Goal: Task Accomplishment & Management: Manage account settings

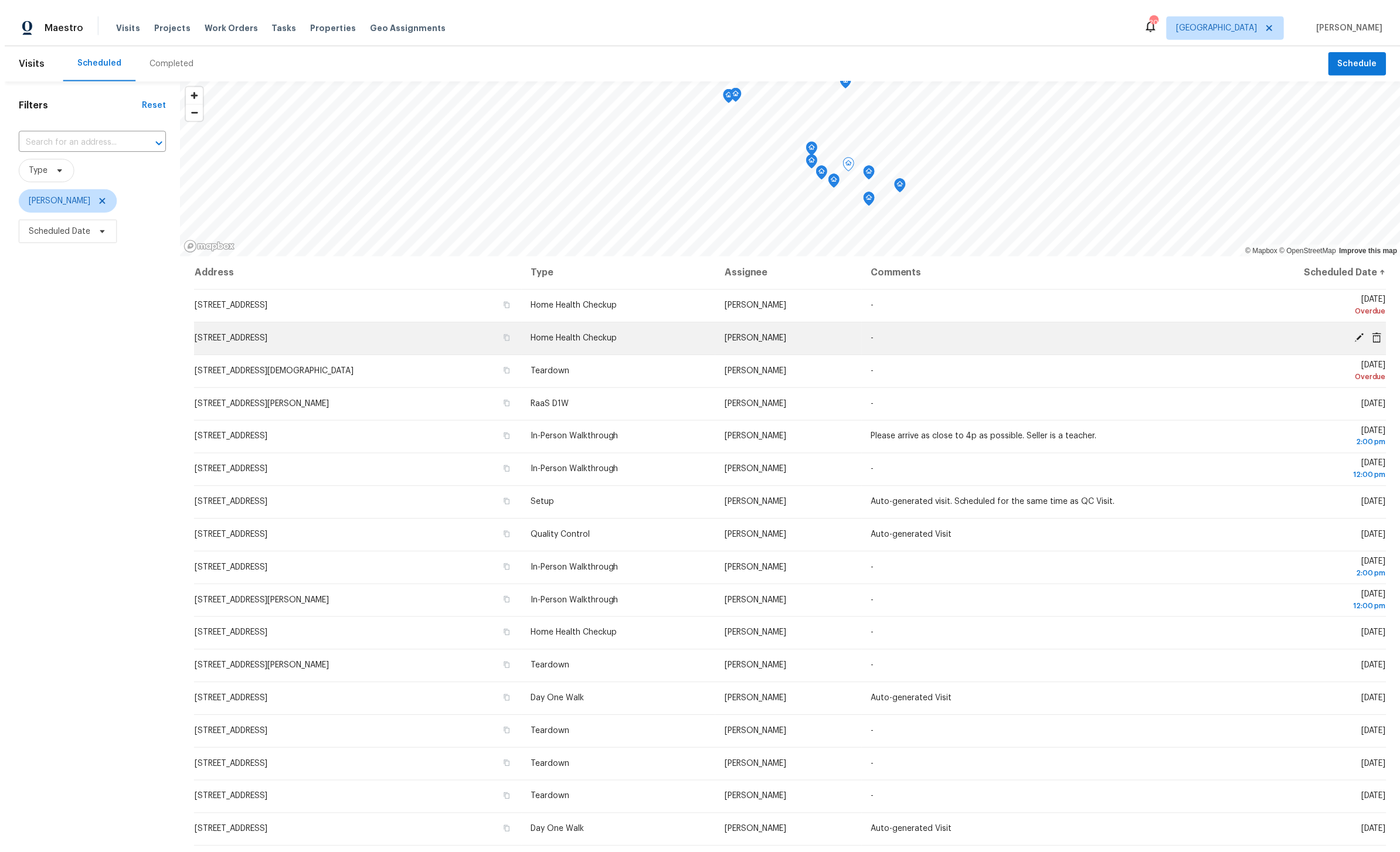
scroll to position [27, 0]
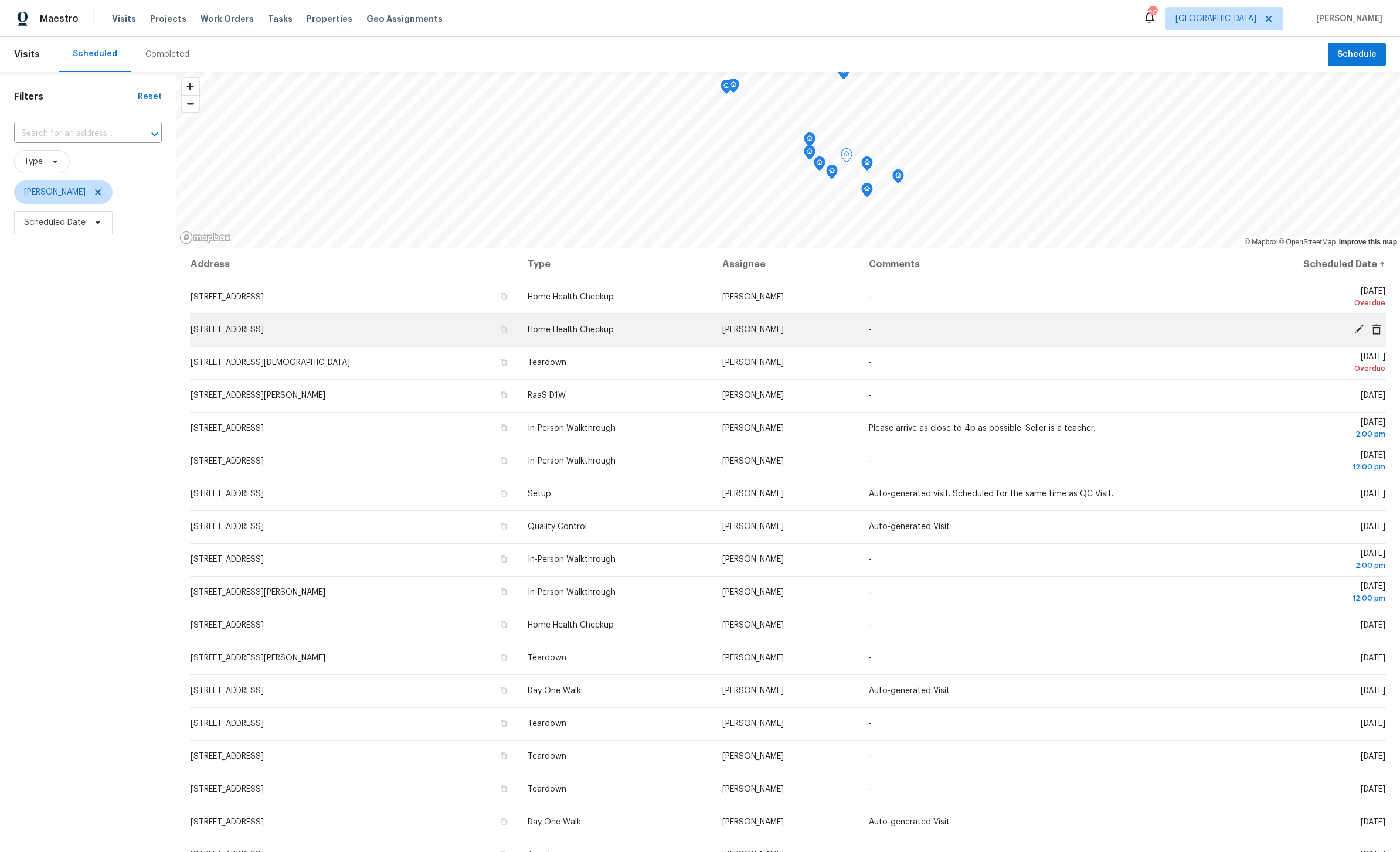
click at [532, 314] on td "Home Health Checkup" at bounding box center [615, 330] width 195 height 33
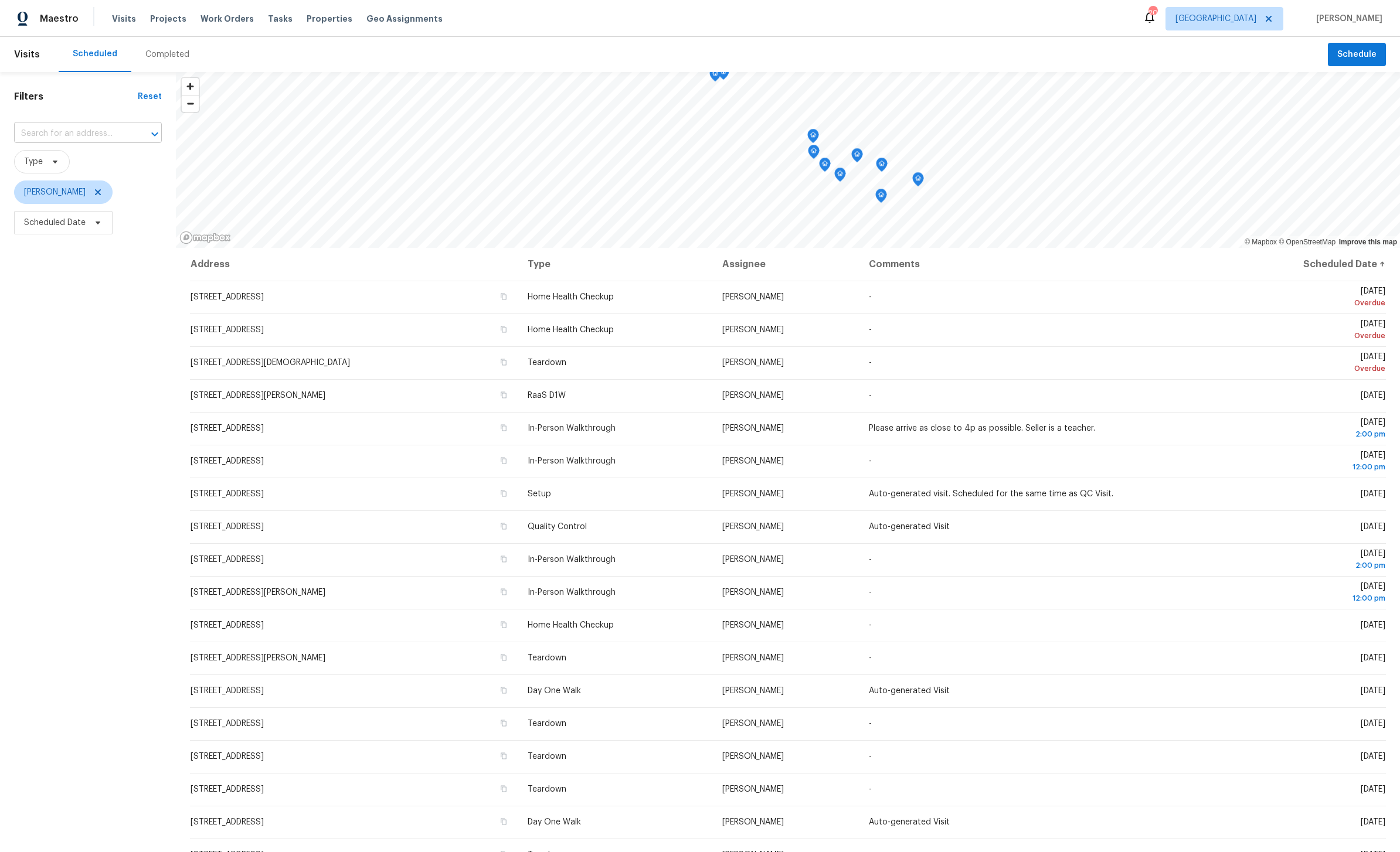
click at [85, 132] on input "text" at bounding box center [72, 134] width 115 height 18
type input "samontee"
click at [76, 249] on li "[STREET_ADDRESS]" at bounding box center [88, 240] width 148 height 19
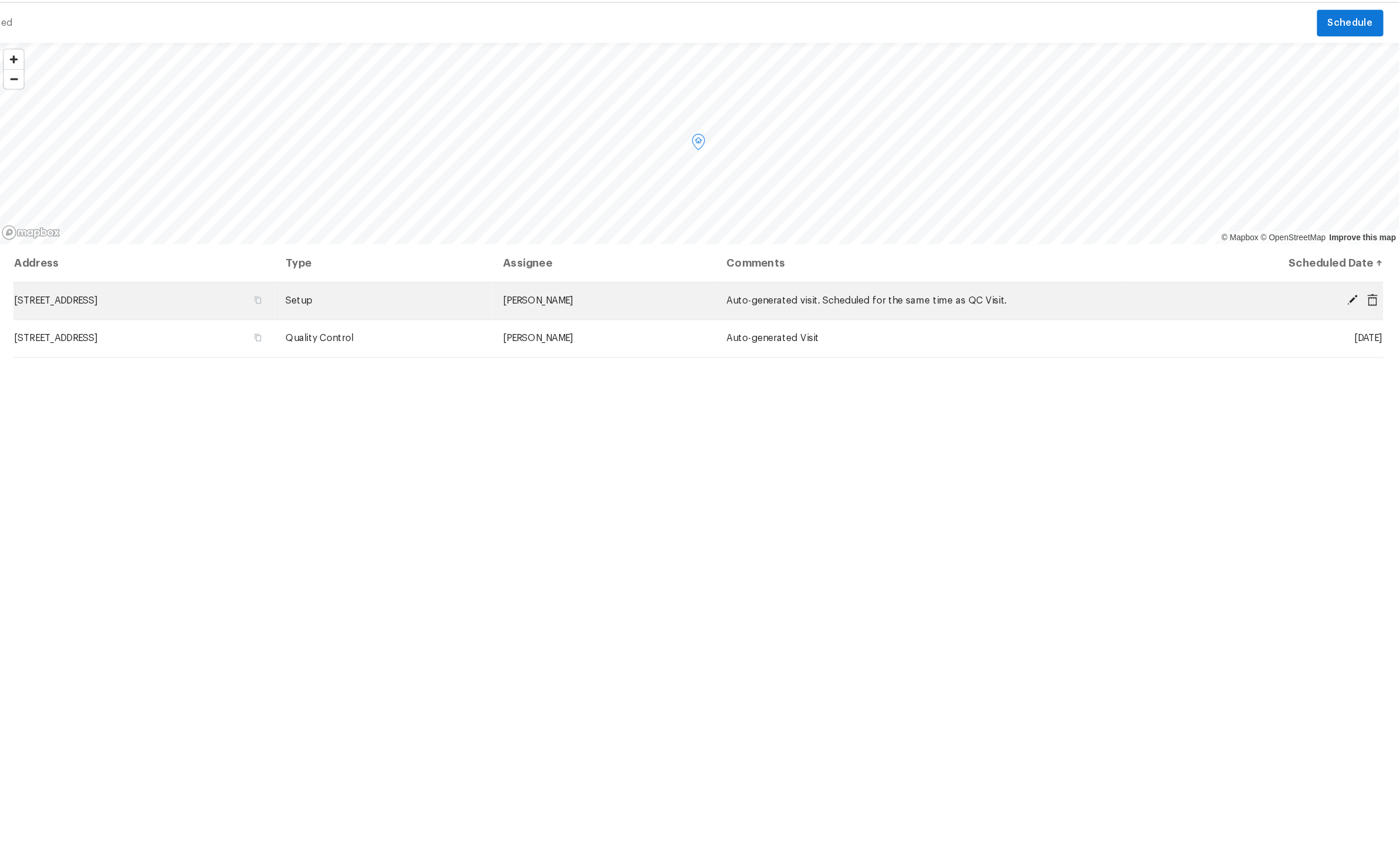
scroll to position [0, 1]
click at [1354, 291] on icon at bounding box center [1359, 297] width 11 height 11
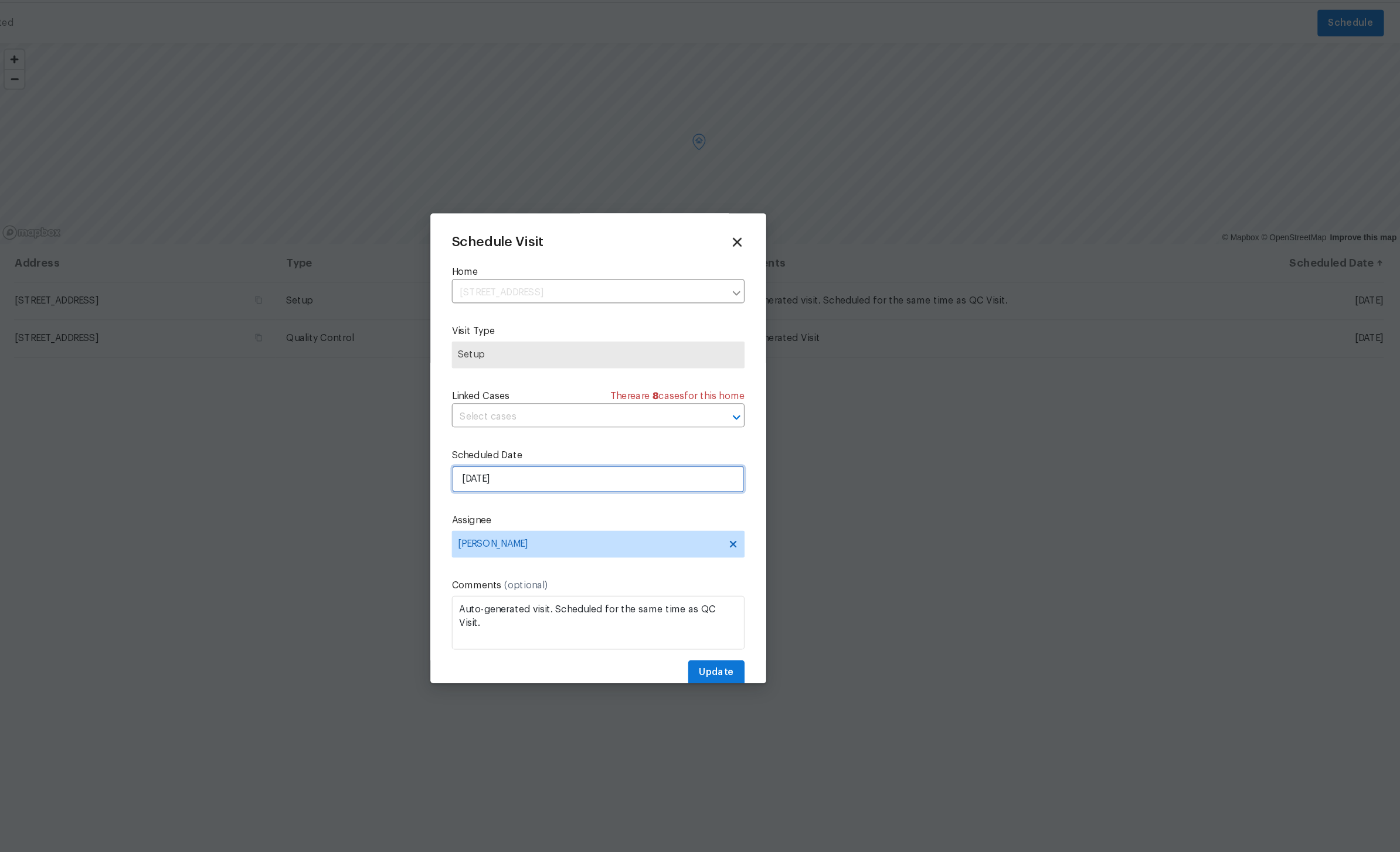
click at [582, 442] on input "[DATE]" at bounding box center [700, 453] width 256 height 23
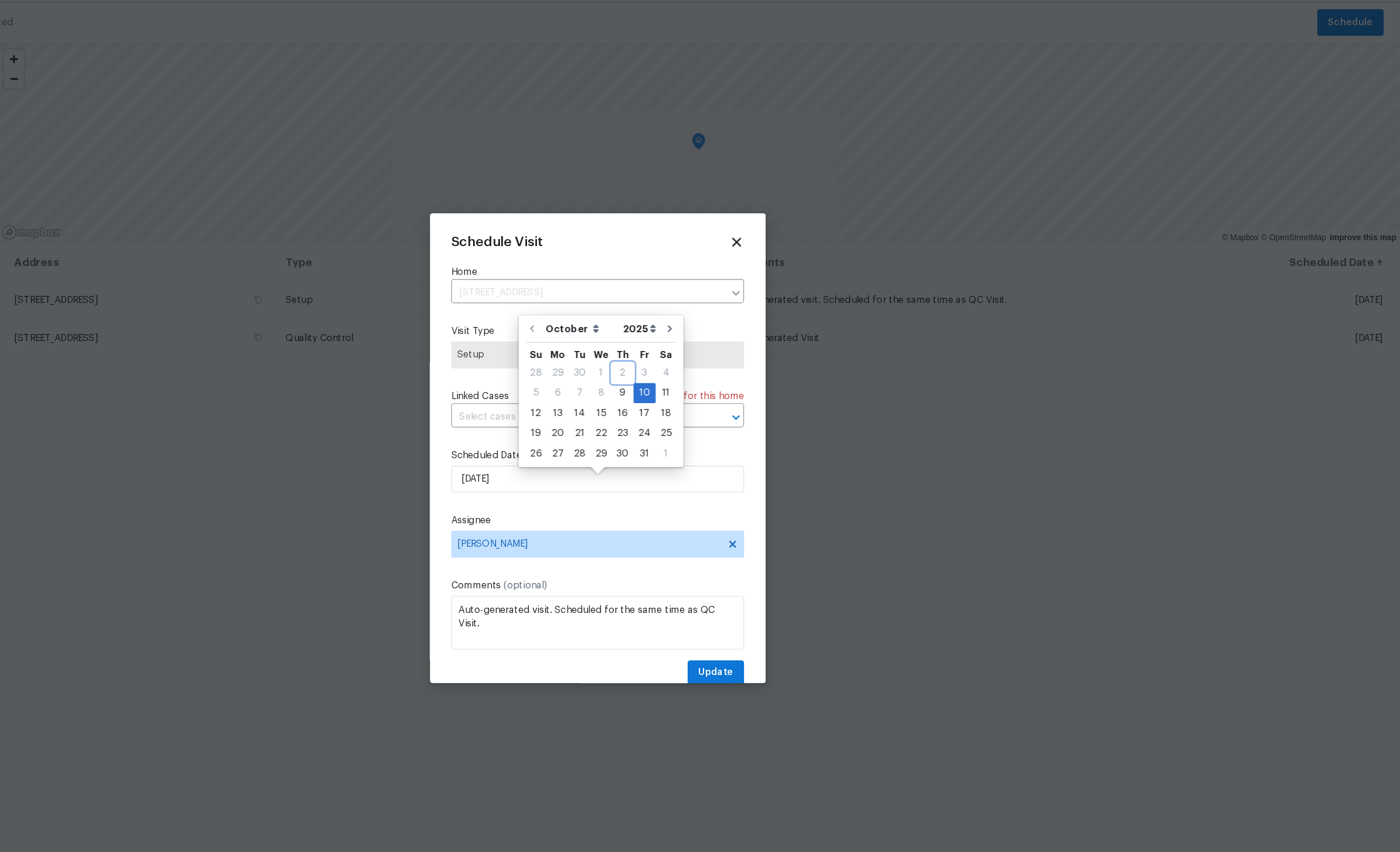
click at [712, 352] on div "2" at bounding box center [721, 360] width 19 height 16
click at [712, 370] on div "9" at bounding box center [721, 378] width 19 height 16
type input "10/9/2025"
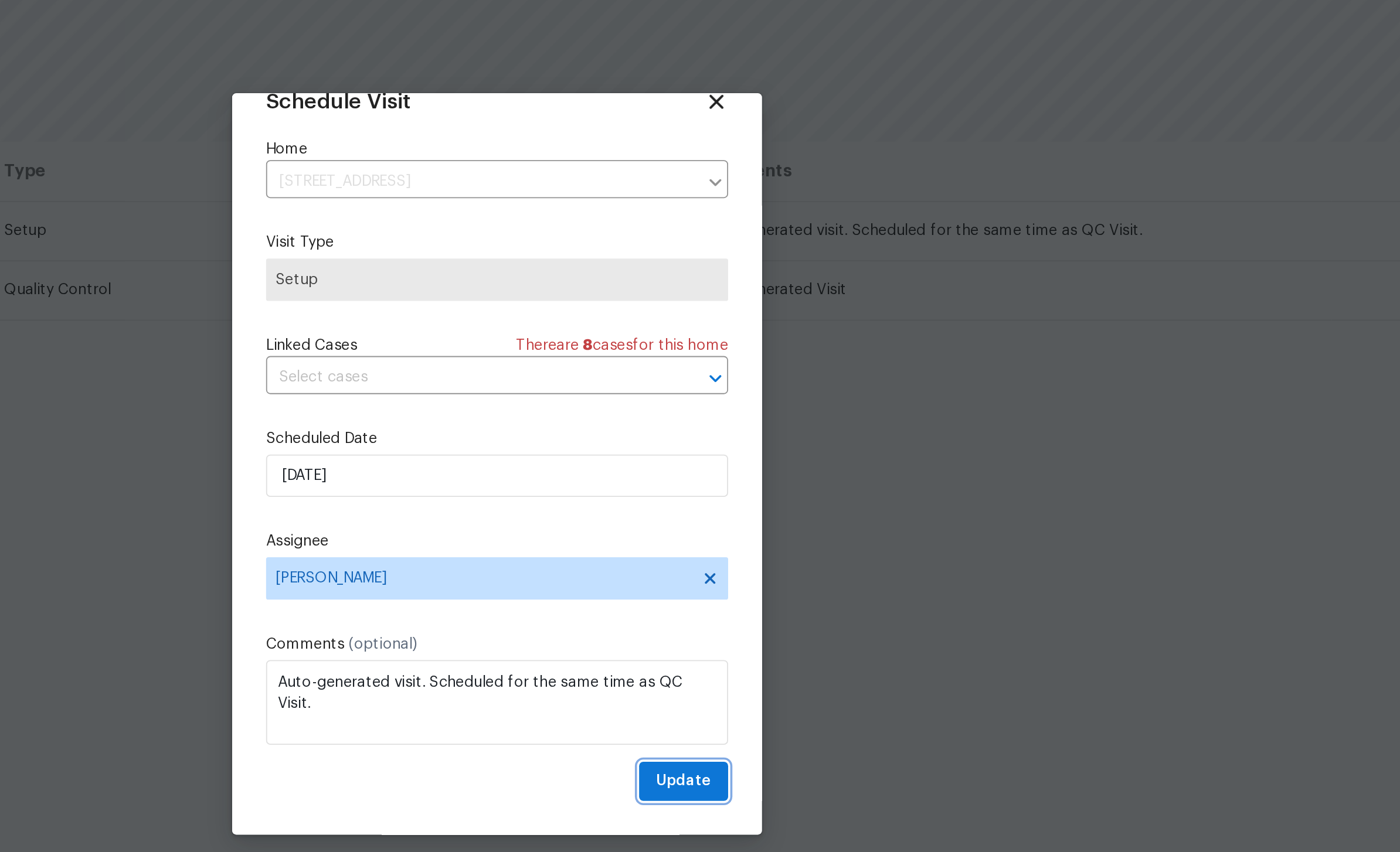
click at [788, 594] on span "Update" at bounding box center [803, 601] width 31 height 14
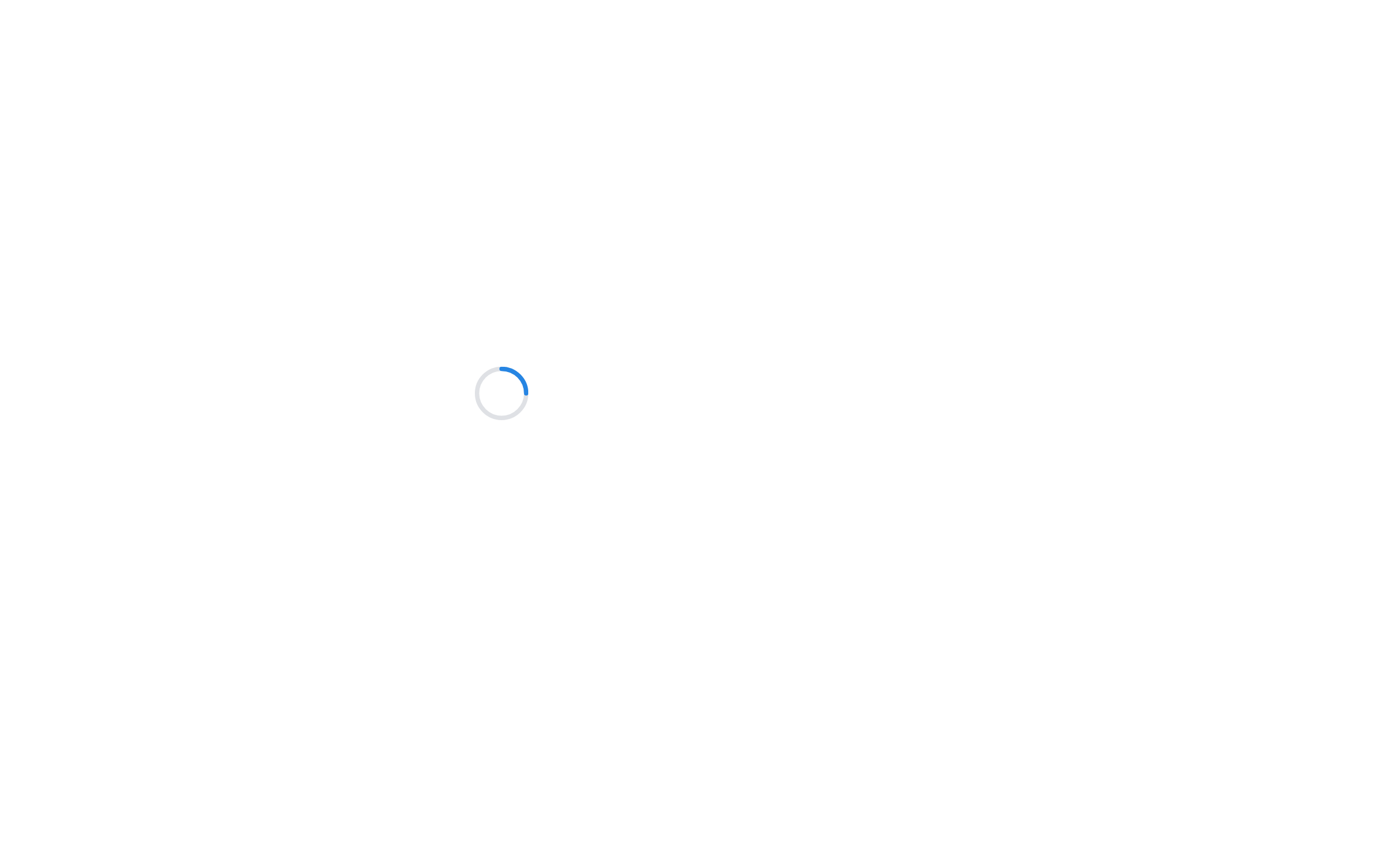
scroll to position [211, 425]
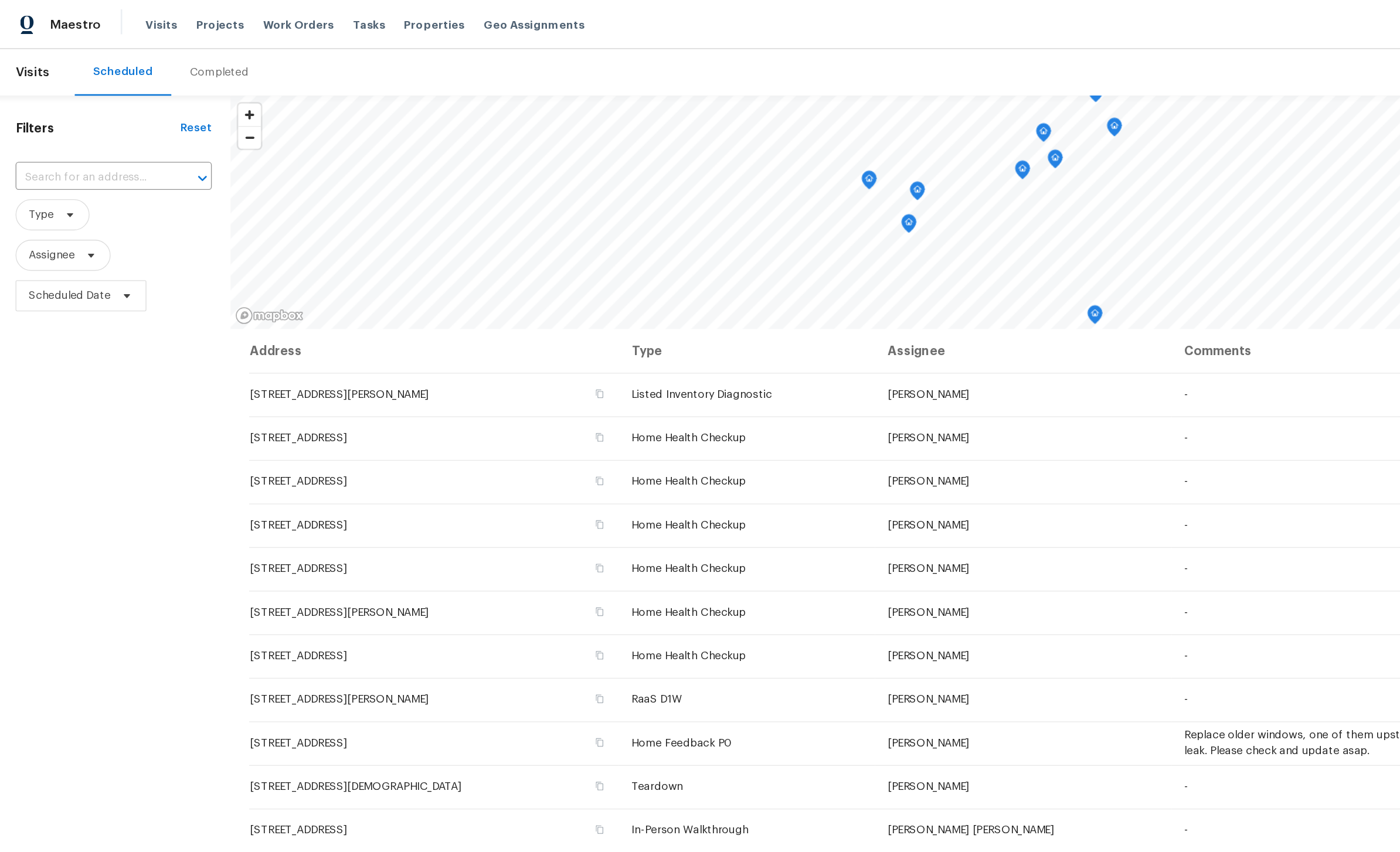
click at [318, 19] on span "Properties" at bounding box center [329, 19] width 45 height 12
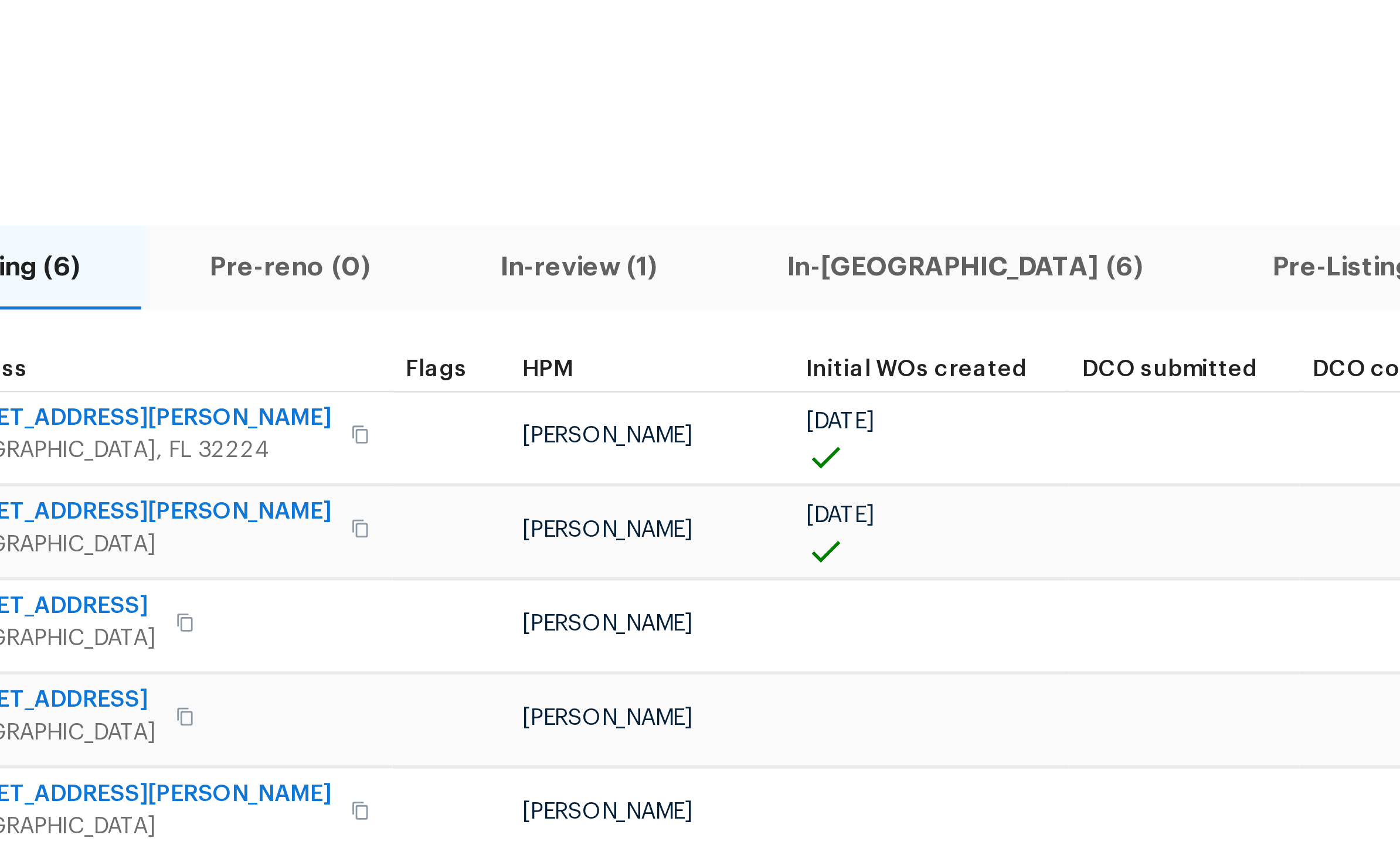
click at [534, 129] on span "In-reno (6)" at bounding box center [615, 137] width 162 height 16
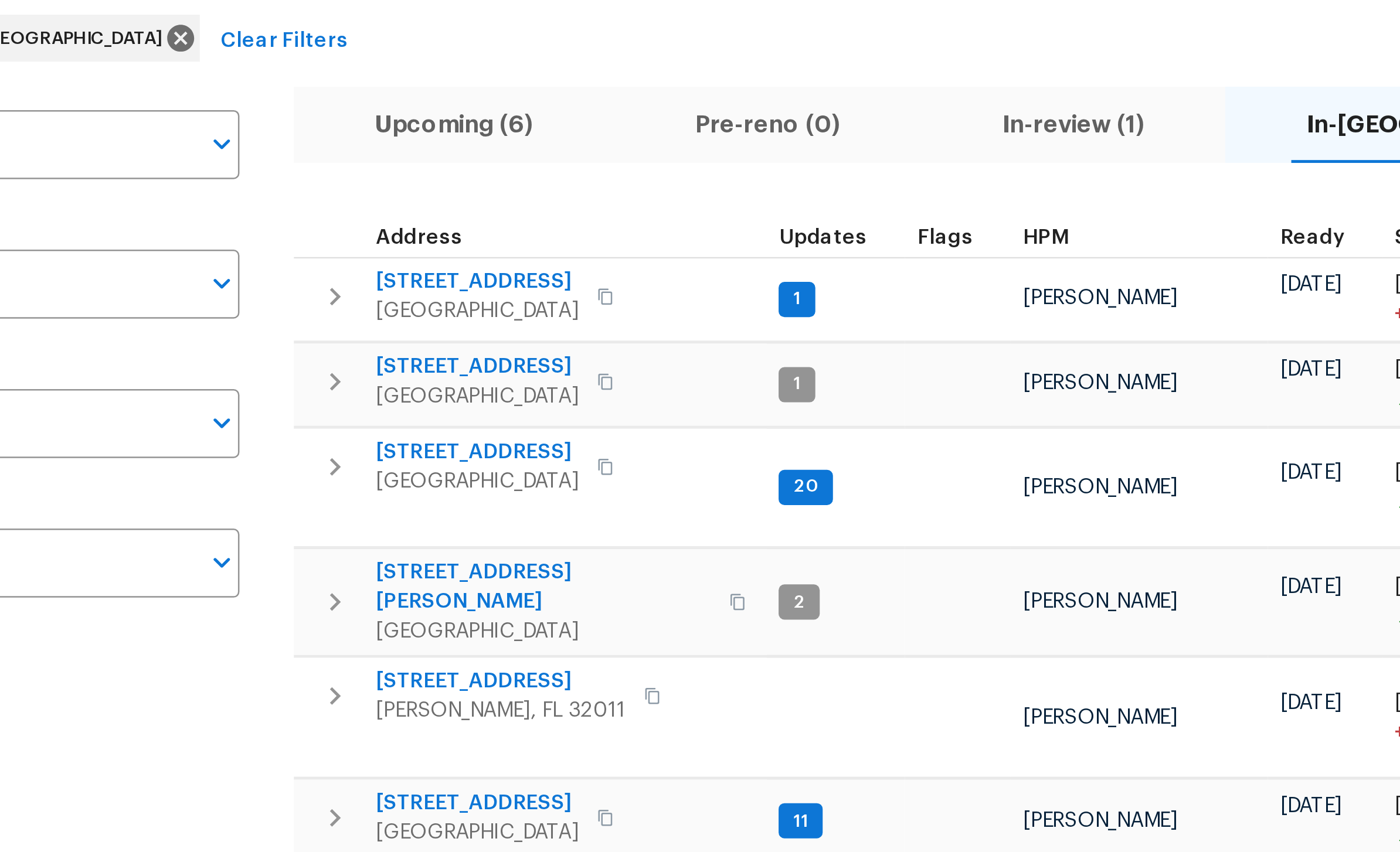
click at [242, 262] on span "3319 Victoria Ct E" at bounding box center [282, 268] width 81 height 12
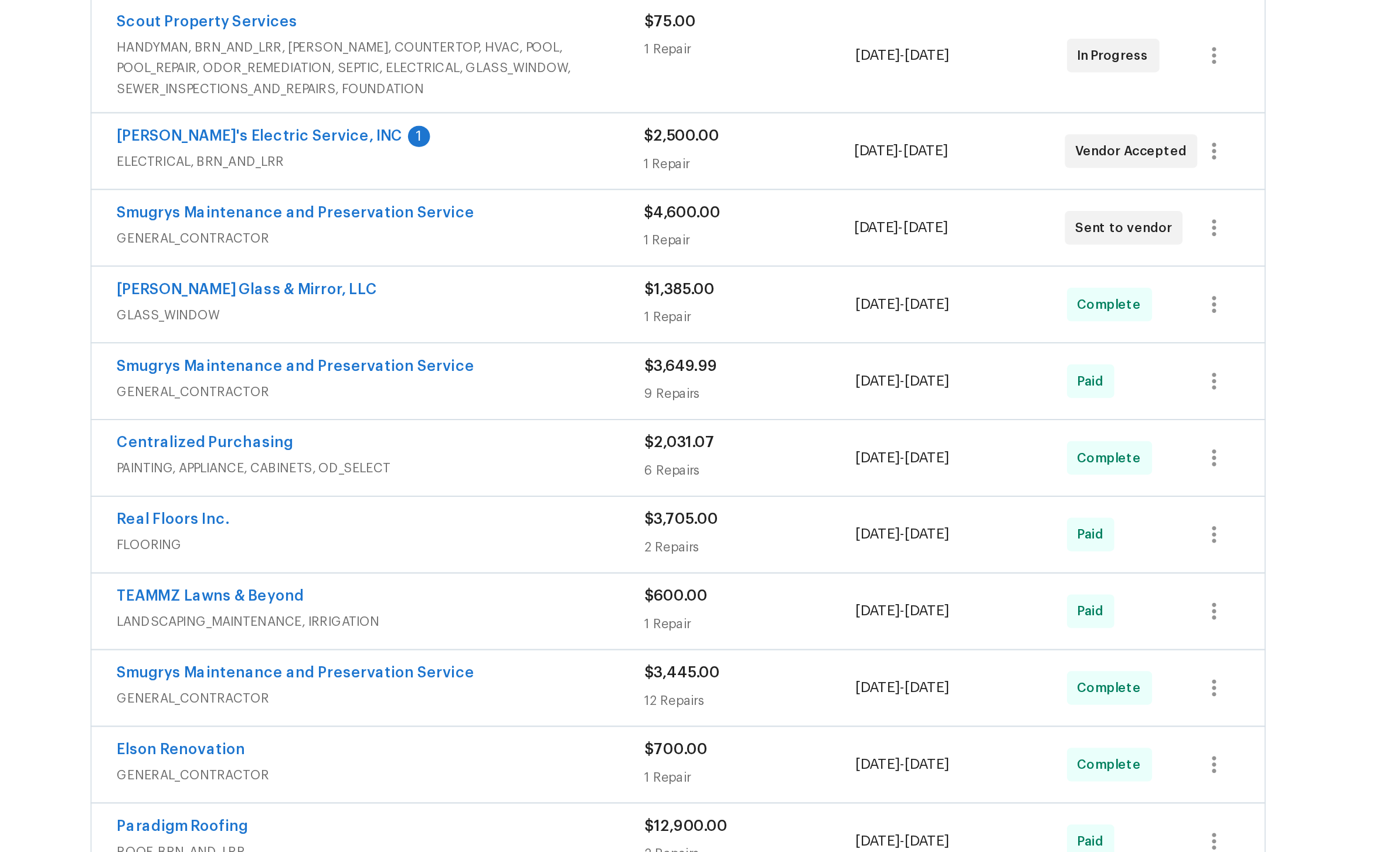
scroll to position [308, 0]
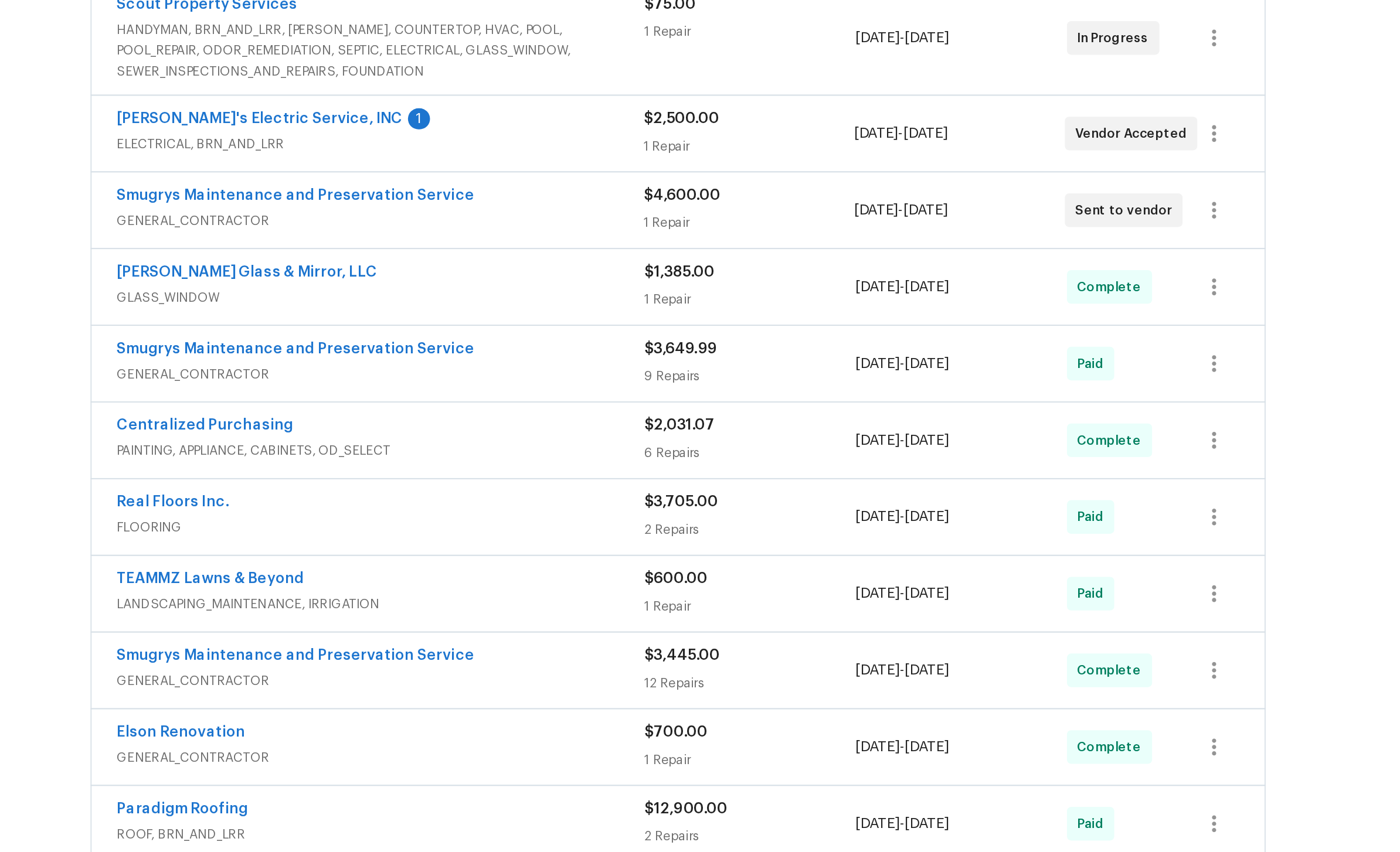
click at [387, 239] on div "Smugrys Maintenance and Preservation Service" at bounding box center [534, 247] width 294 height 14
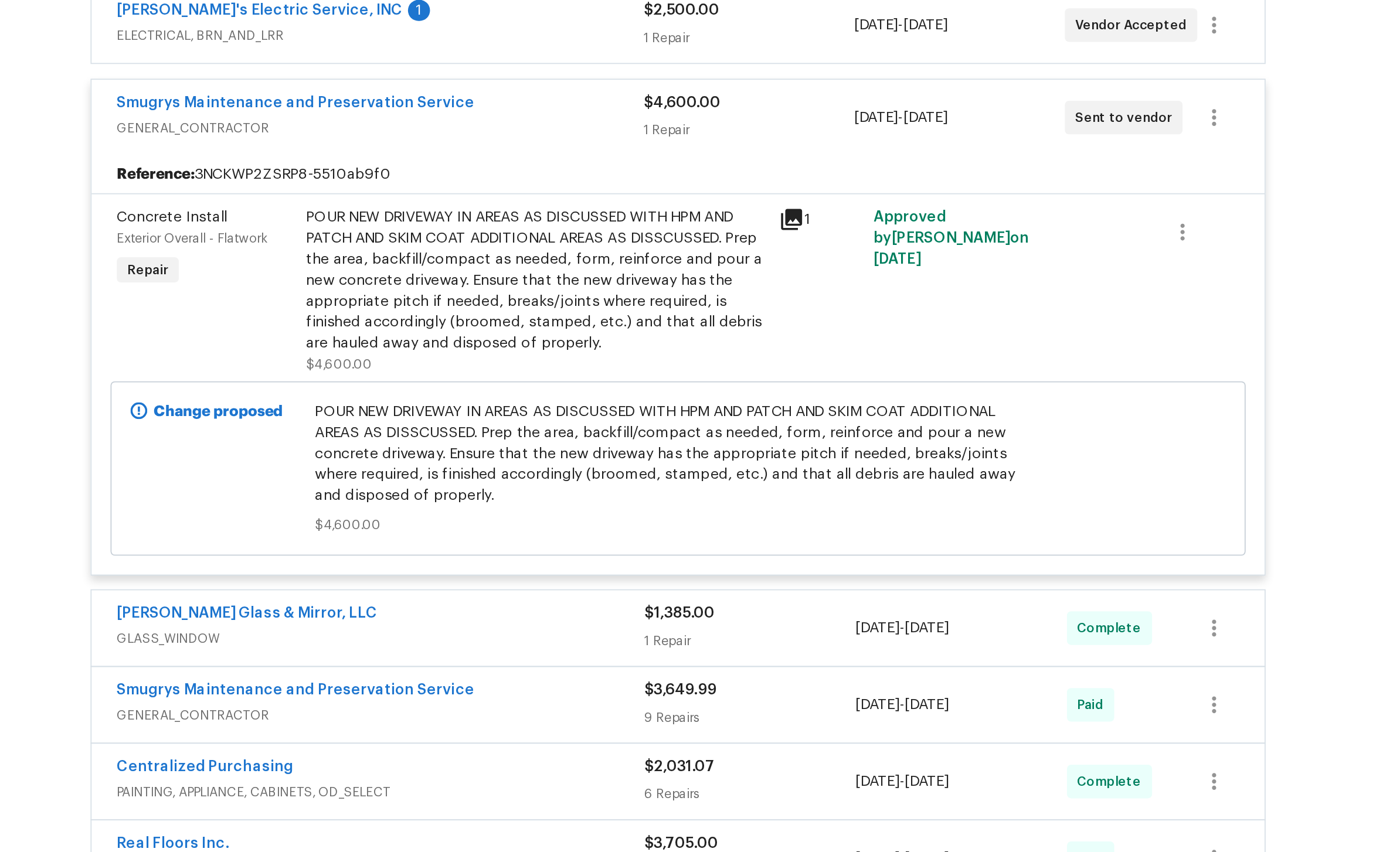
scroll to position [369, 0]
click at [387, 186] on div "Smugrys Maintenance and Preservation Service GENERAL_CONTRACTOR" at bounding box center [534, 200] width 294 height 28
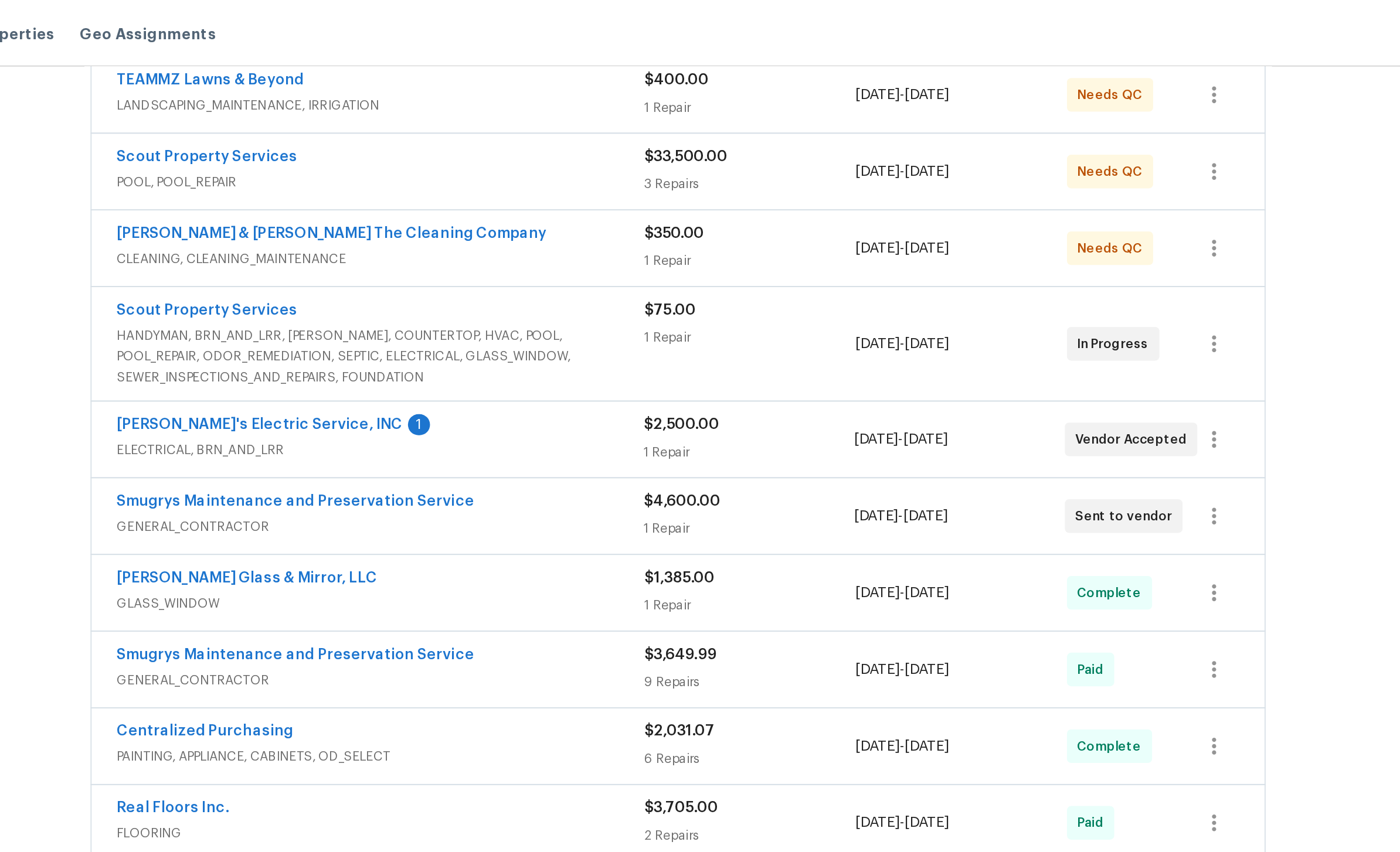
scroll to position [272, 0]
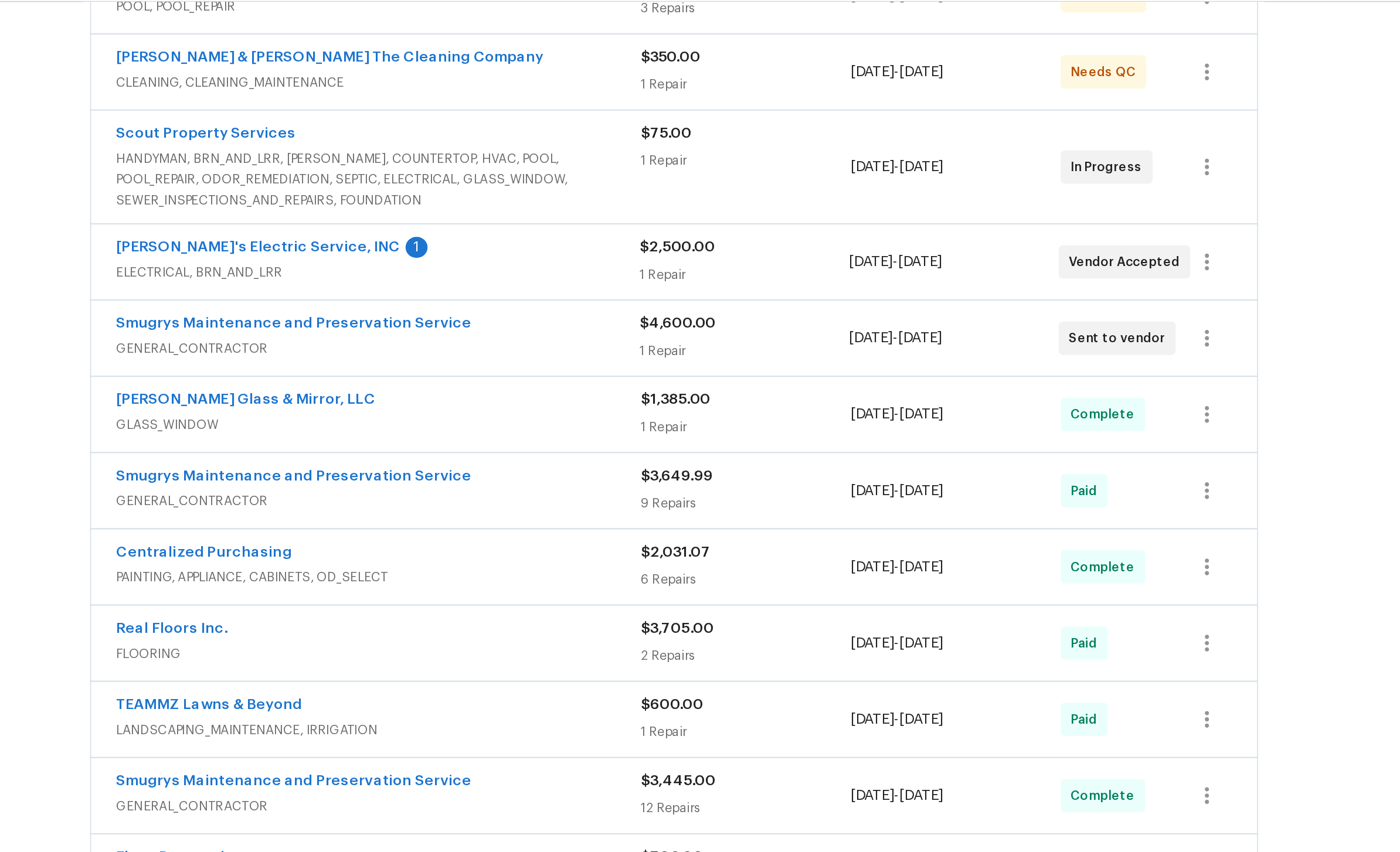
scroll to position [334, 0]
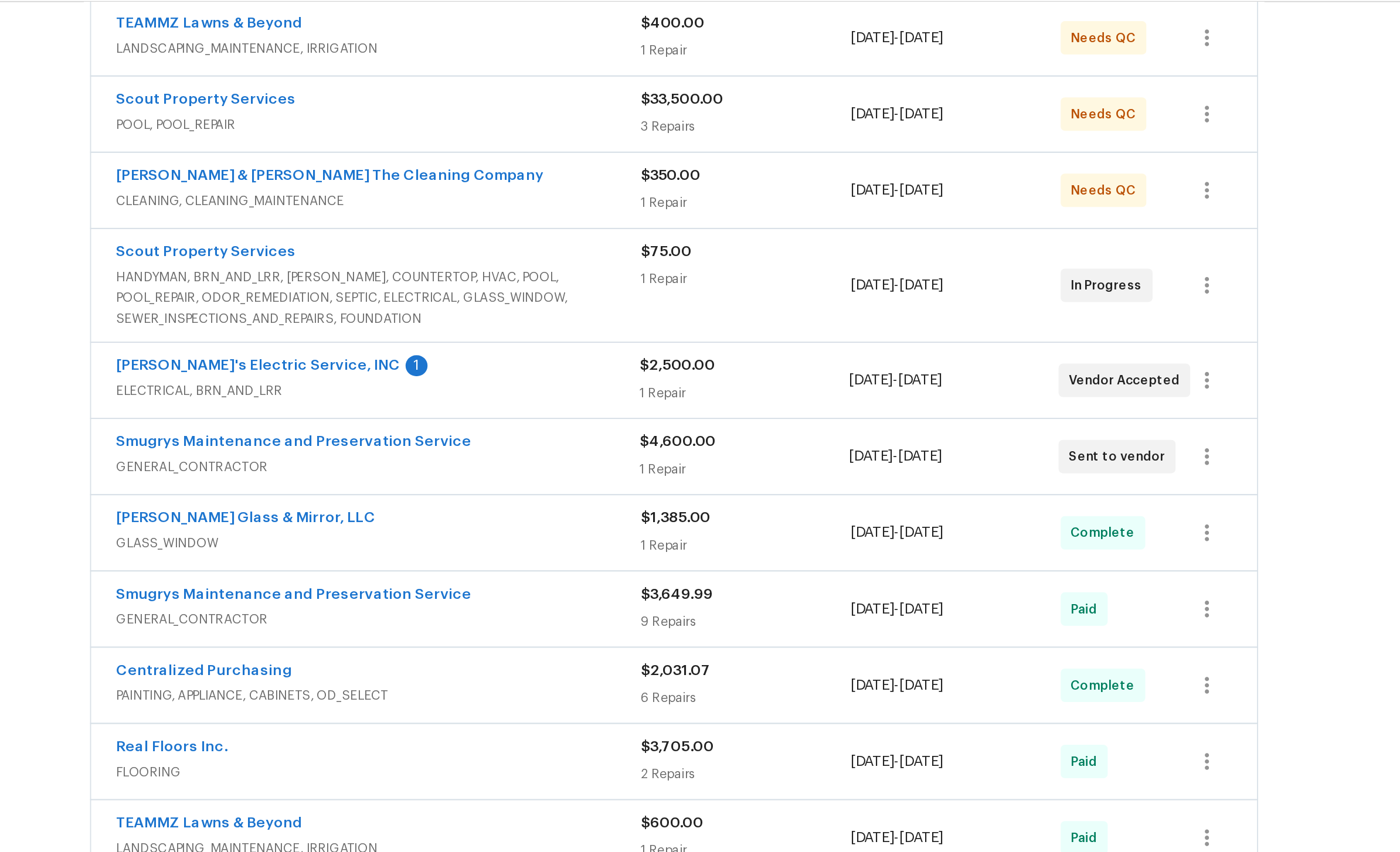
scroll to position [268, 0]
click at [681, 248] on div "$2,500.00" at bounding box center [739, 242] width 117 height 12
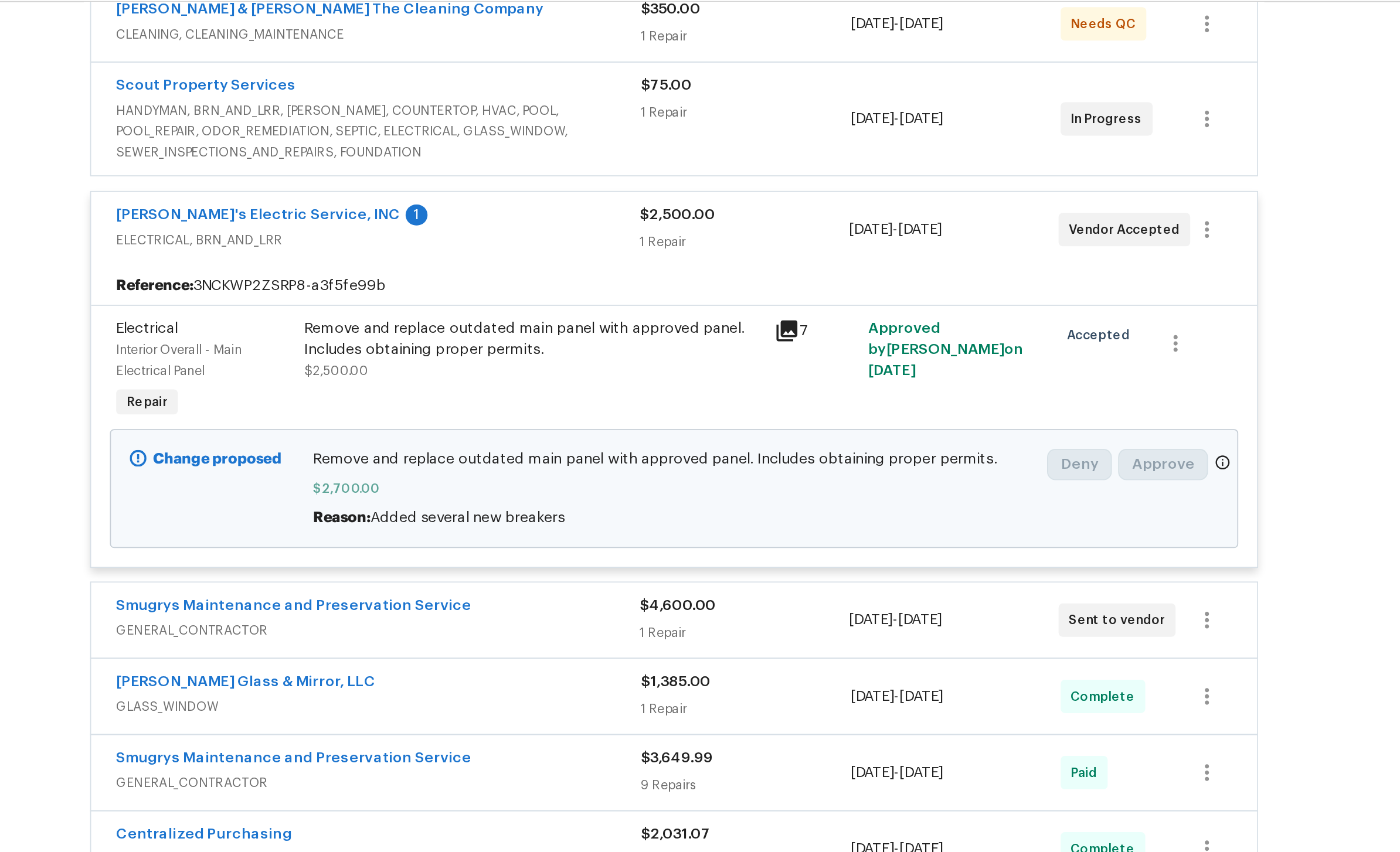
scroll to position [375, 0]
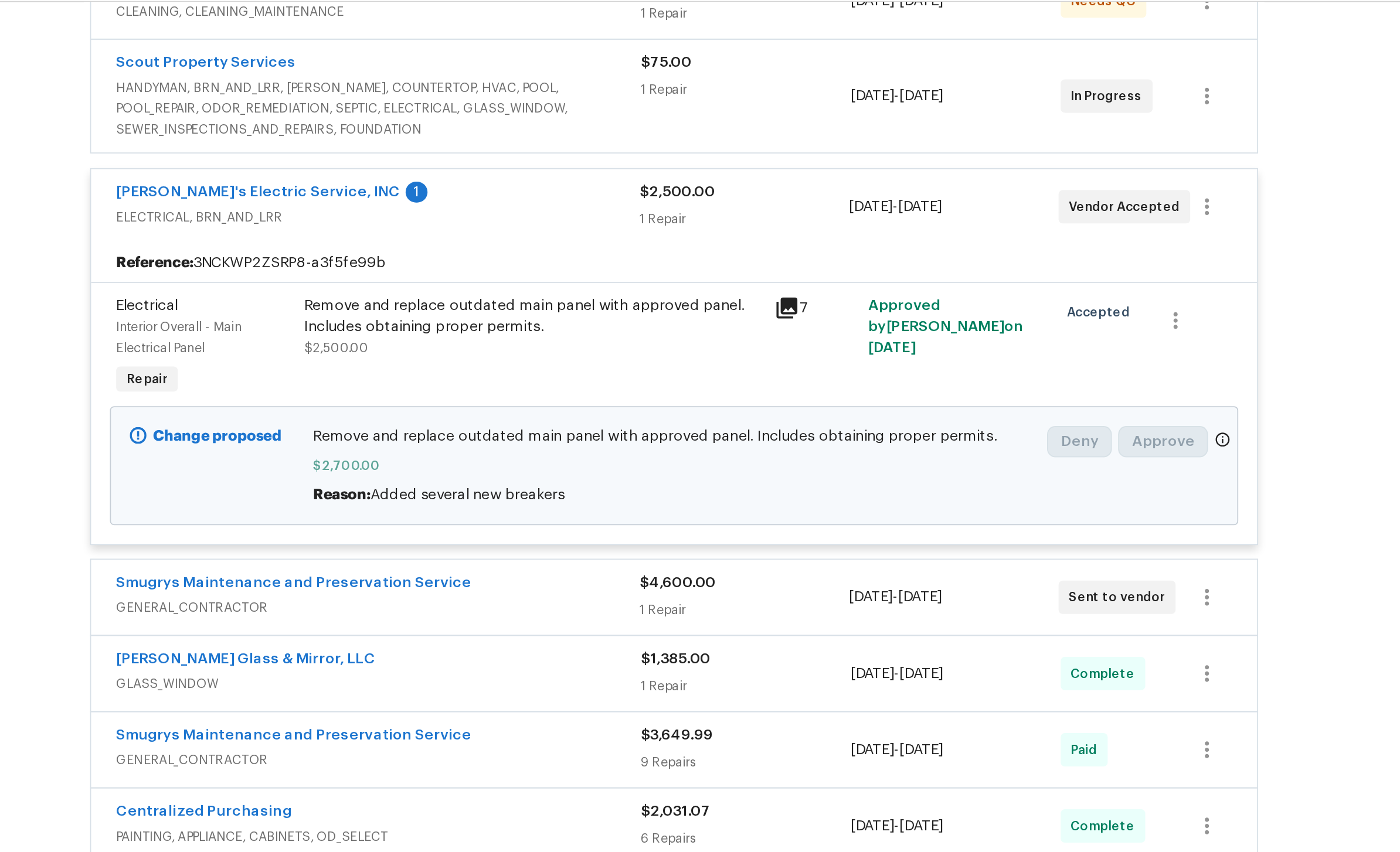
click at [387, 148] on link "[PERSON_NAME]'s Electric Service, INC" at bounding box center [467, 144] width 159 height 8
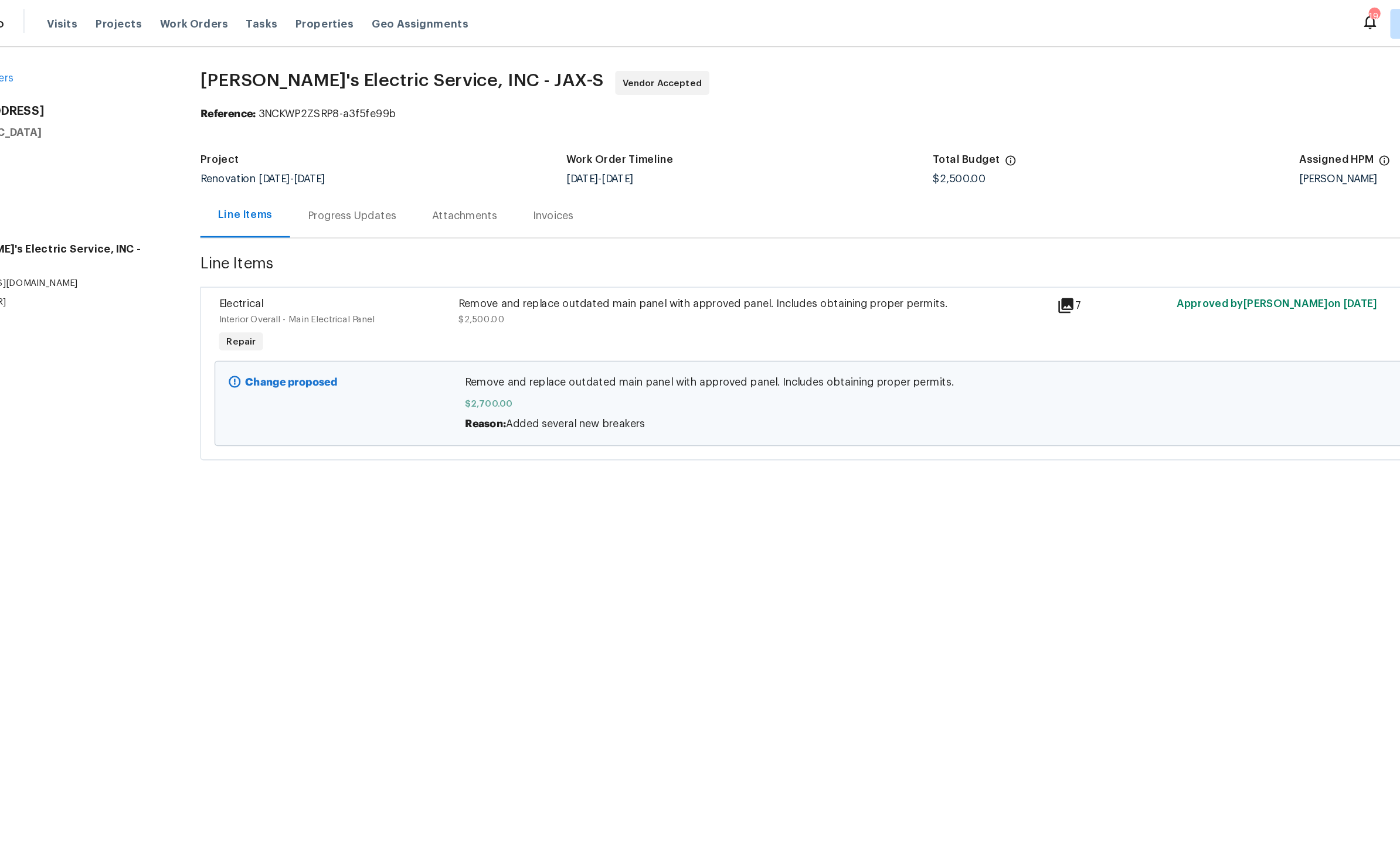
click at [286, 148] on div "Project Renovation [DATE] - [DATE] Work Order Timeline [DATE] - [DATE] Total Bu…" at bounding box center [807, 133] width 1149 height 38
click at [302, 161] on div "Progress Updates" at bounding box center [351, 169] width 98 height 35
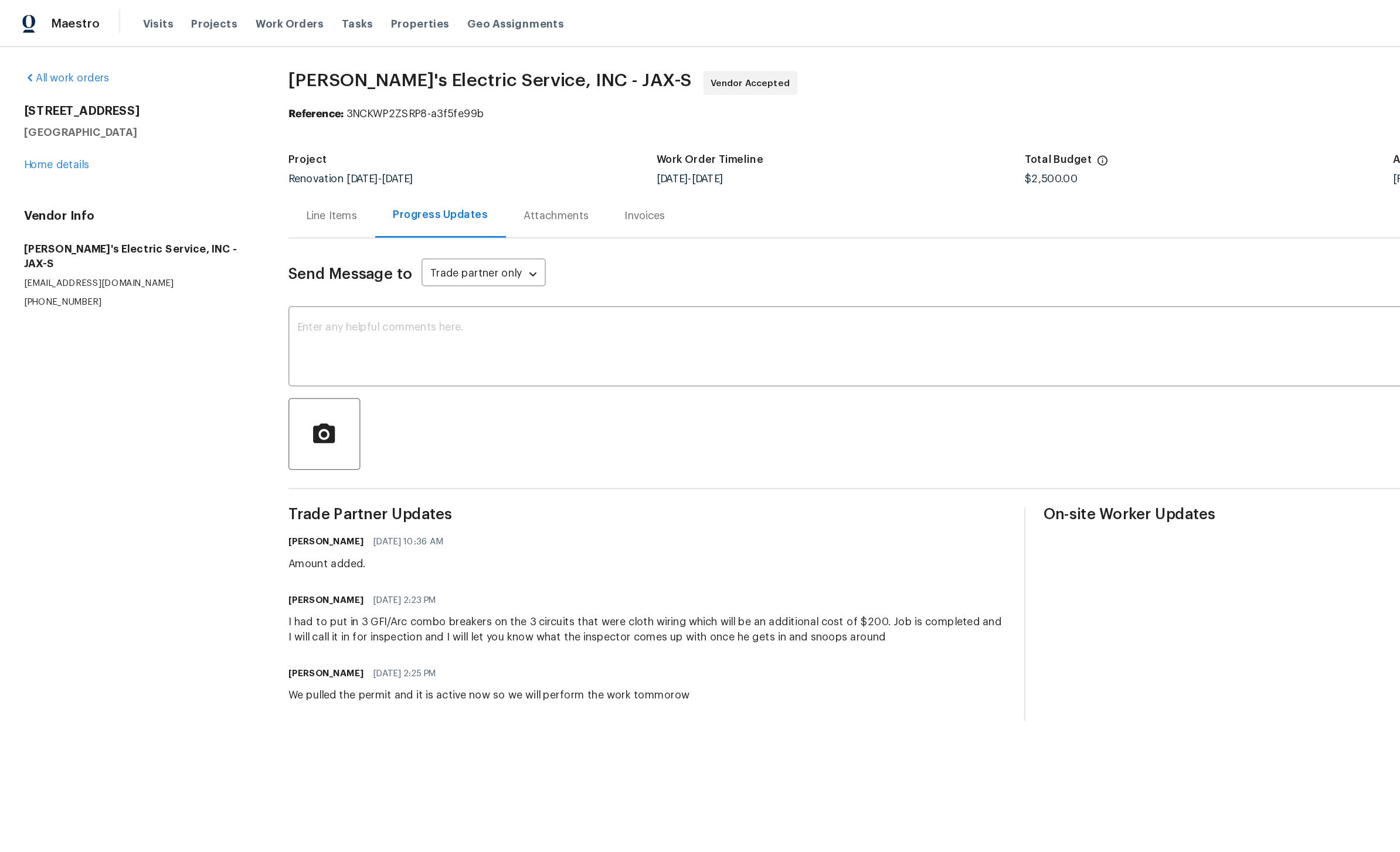
click at [72, 126] on div "[STREET_ADDRESS] Home details" at bounding box center [108, 108] width 180 height 54
click at [59, 133] on link "Home details" at bounding box center [44, 130] width 51 height 8
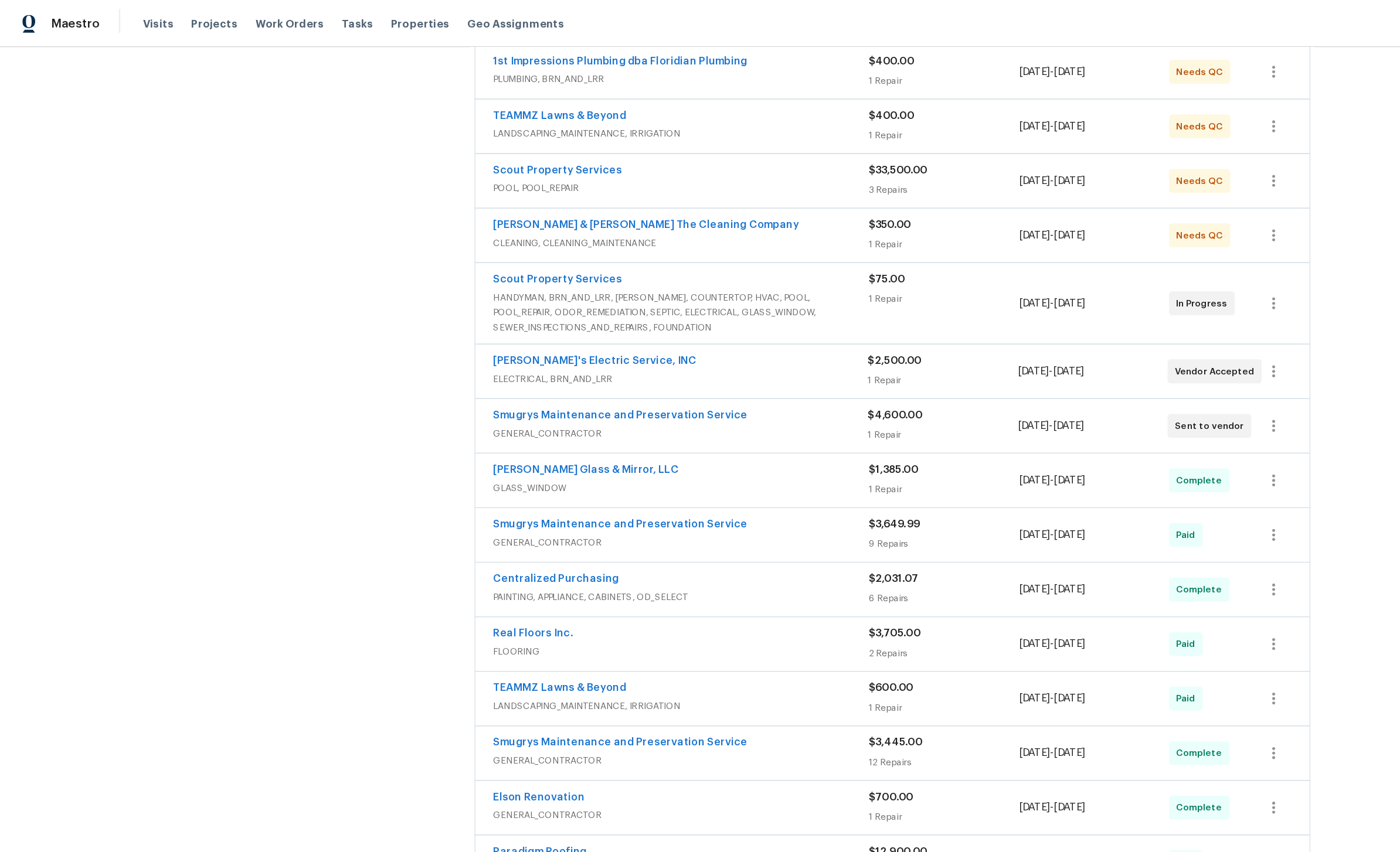
scroll to position [233, 0]
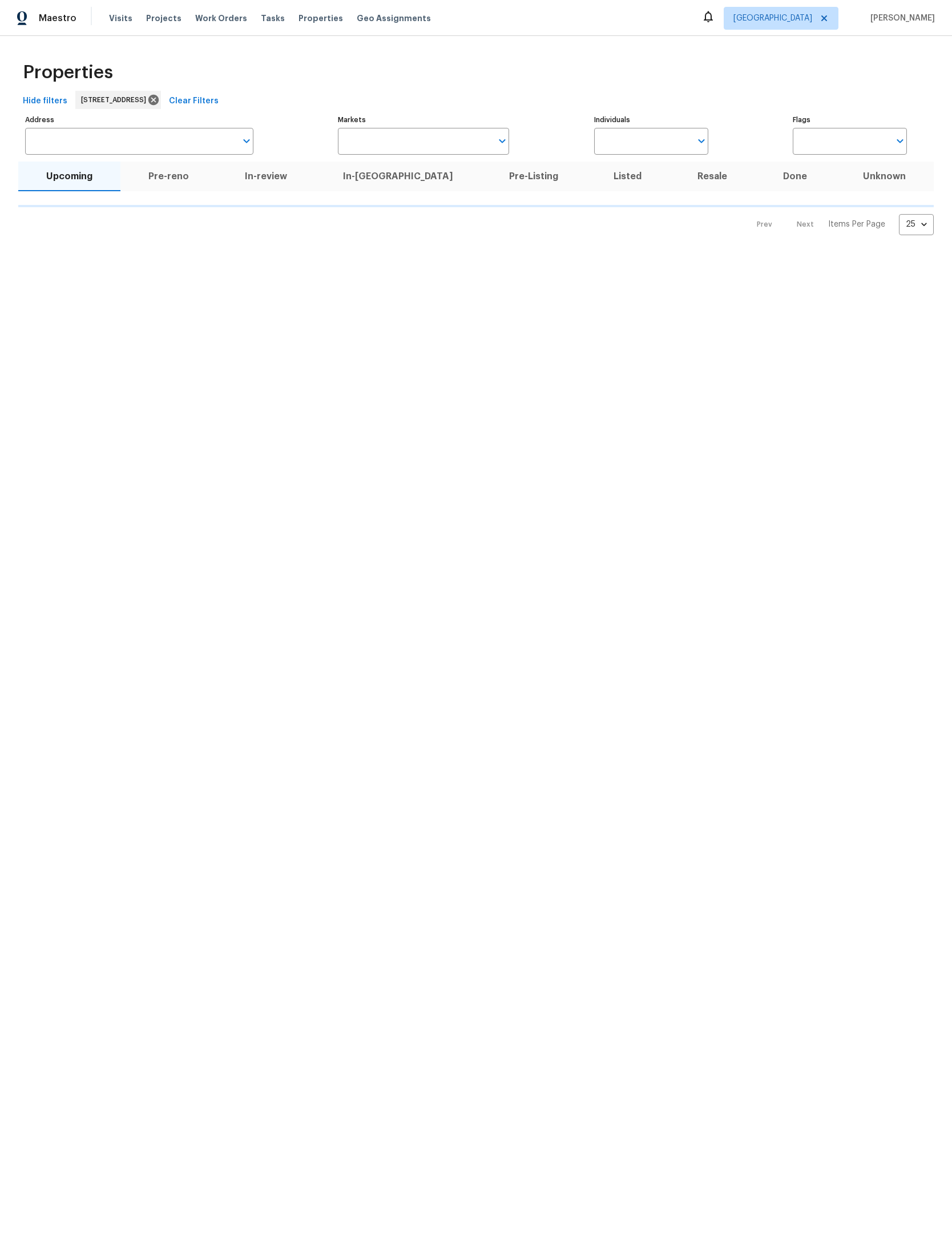
scroll to position [43, 105]
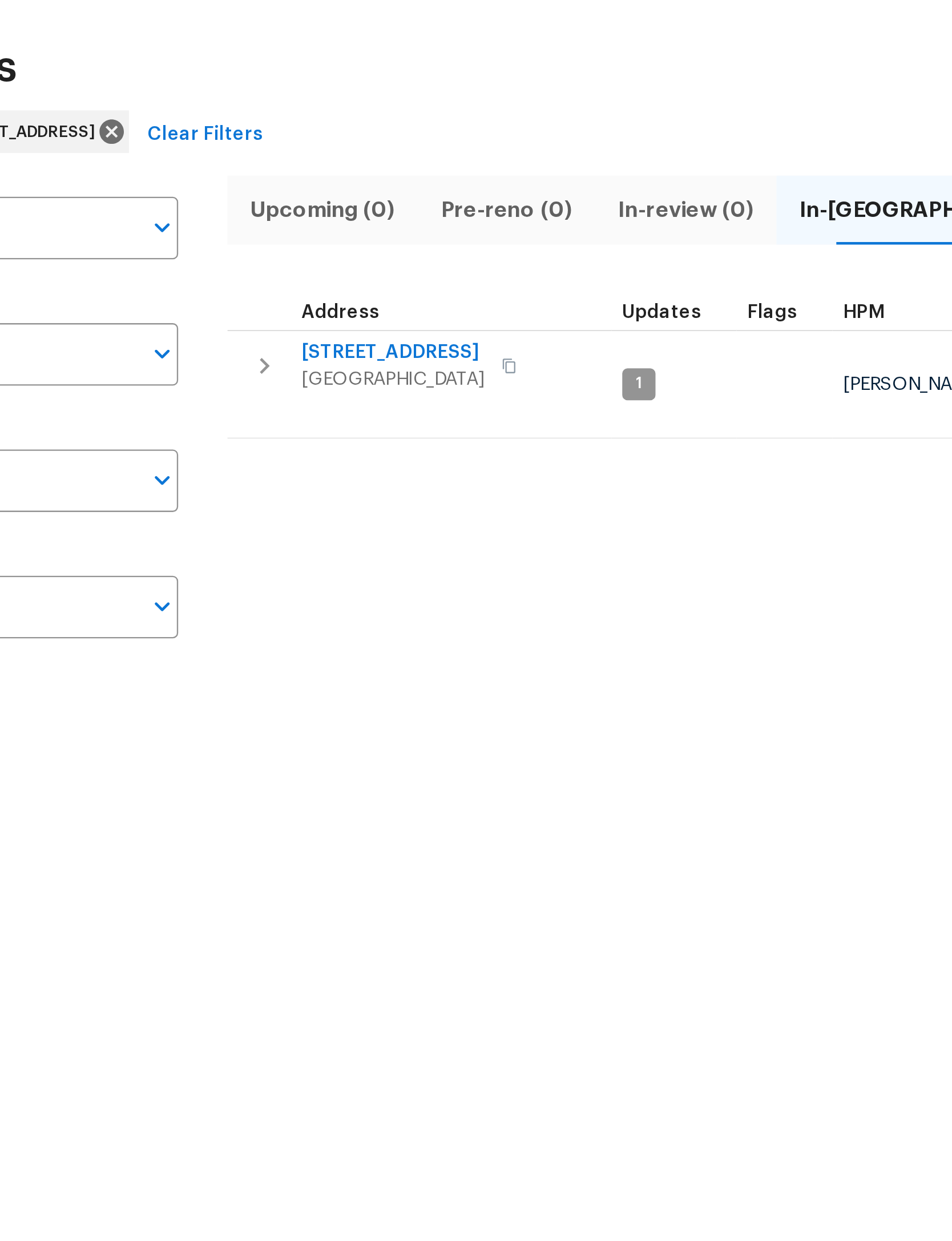
type input "[STREET_ADDRESS]"
